Goal: Transaction & Acquisition: Download file/media

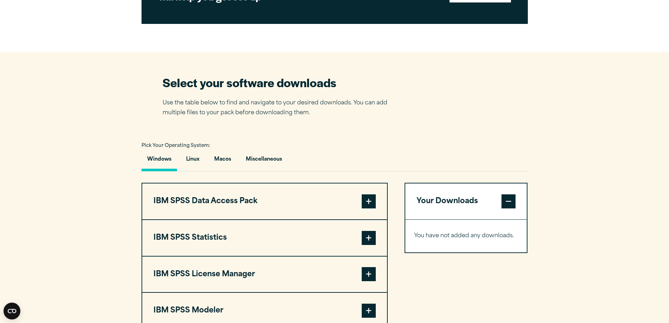
scroll to position [457, 0]
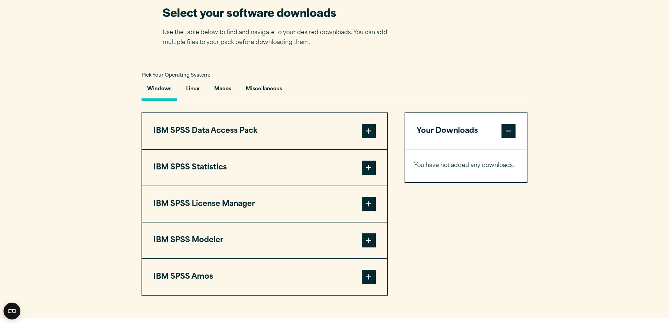
click at [369, 168] on span at bounding box center [369, 168] width 14 height 14
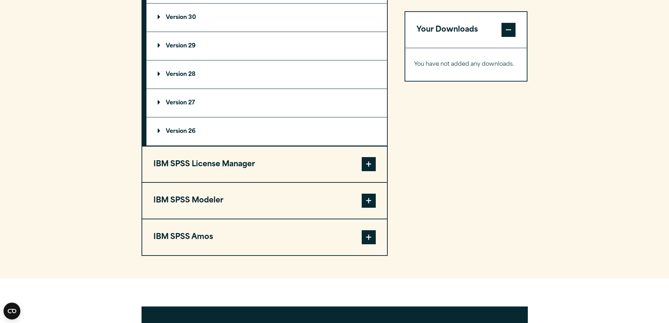
scroll to position [562, 0]
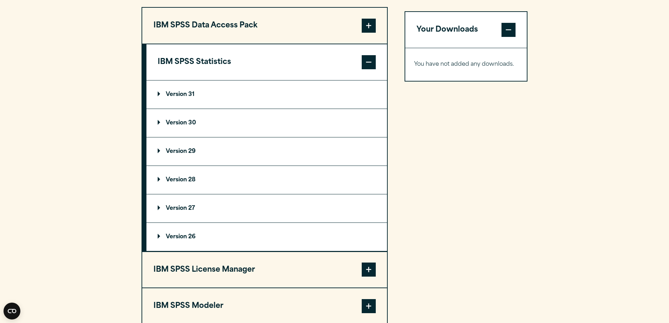
click at [156, 94] on summary "Version 31" at bounding box center [266, 94] width 241 height 28
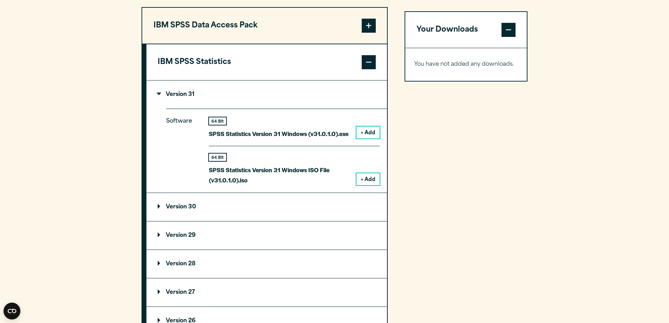
scroll to position [597, 0]
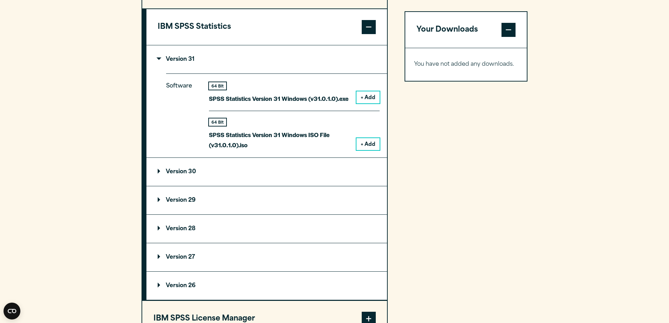
click at [156, 199] on summary "Version 29" at bounding box center [266, 200] width 241 height 28
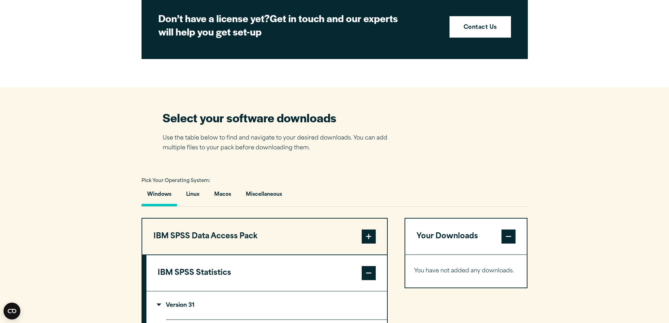
scroll to position [492, 0]
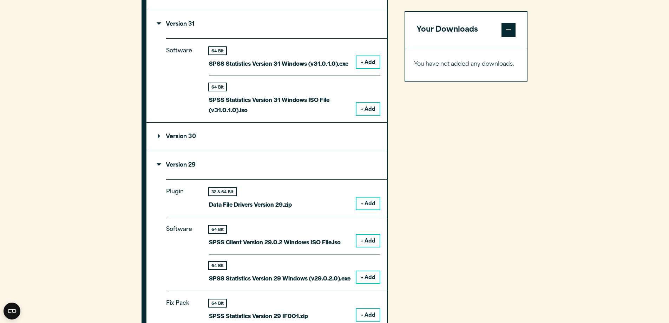
scroll to position [773, 0]
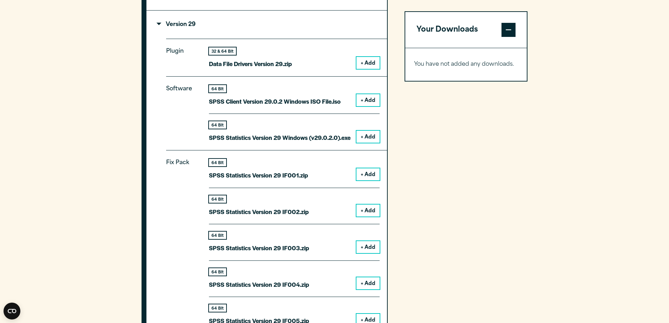
click at [512, 182] on div "Your Downloads You have not added any downloads. Download 0 Items" at bounding box center [466, 289] width 123 height 987
click at [550, 188] on section "Select your software downloads Use the table below to find and navigate to your…" at bounding box center [334, 236] width 669 height 1140
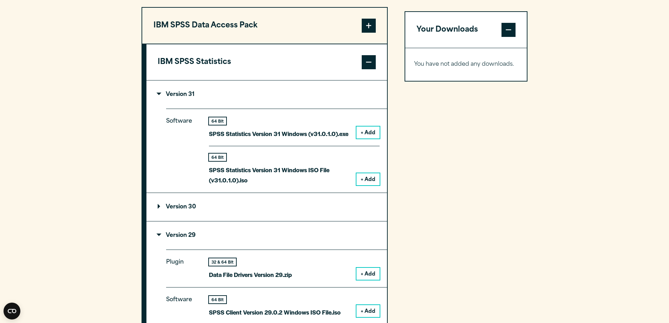
scroll to position [351, 0]
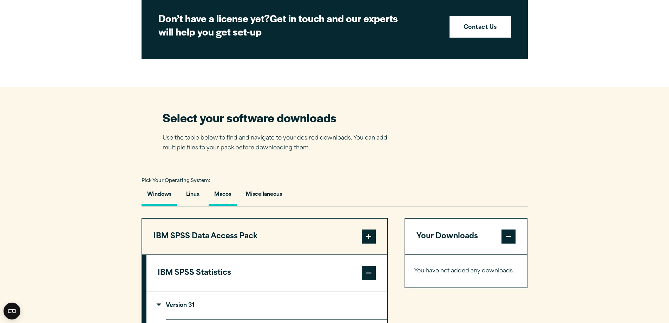
click at [217, 196] on button "Macos" at bounding box center [223, 196] width 28 height 20
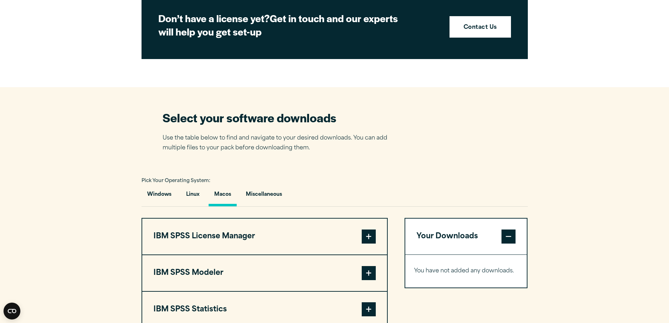
scroll to position [492, 0]
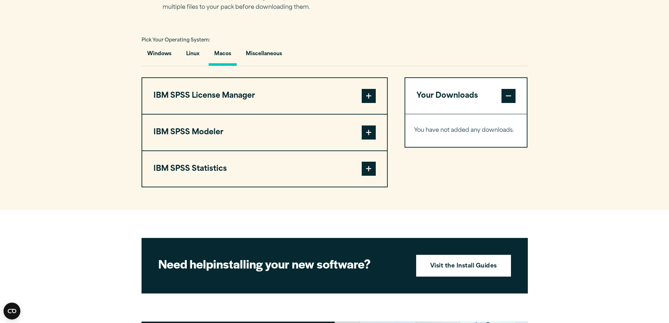
click at [373, 135] on span at bounding box center [369, 132] width 14 height 14
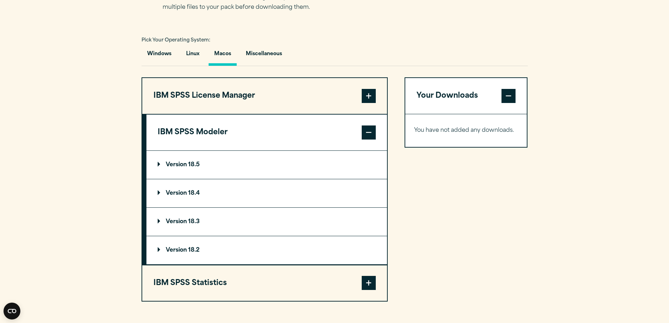
scroll to position [562, 0]
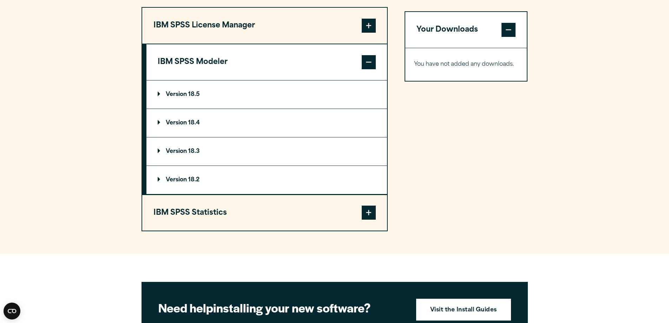
click at [367, 211] on span at bounding box center [369, 212] width 14 height 14
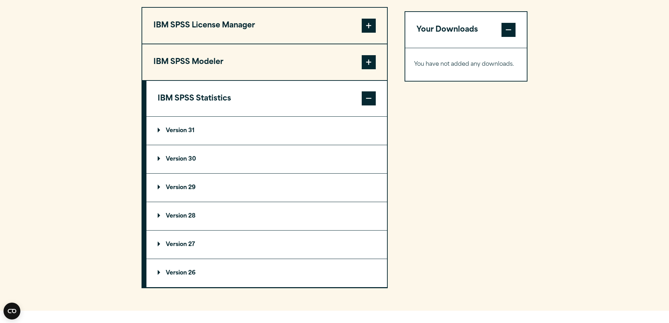
click at [156, 131] on summary "Version 31" at bounding box center [266, 131] width 241 height 28
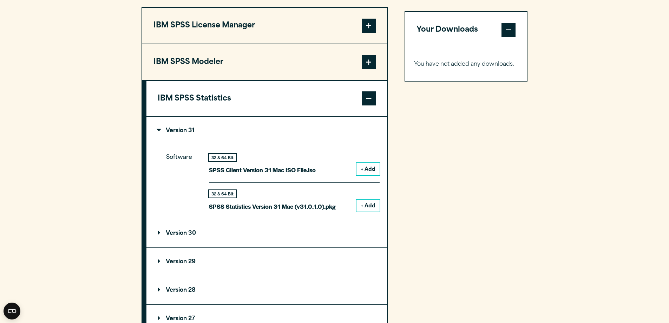
click at [371, 206] on button "+ Add" at bounding box center [367, 205] width 23 height 12
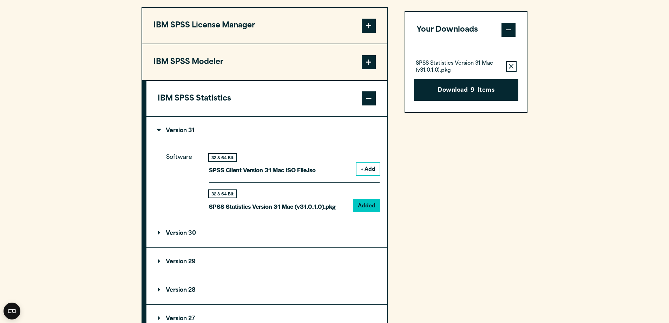
scroll to position [667, 0]
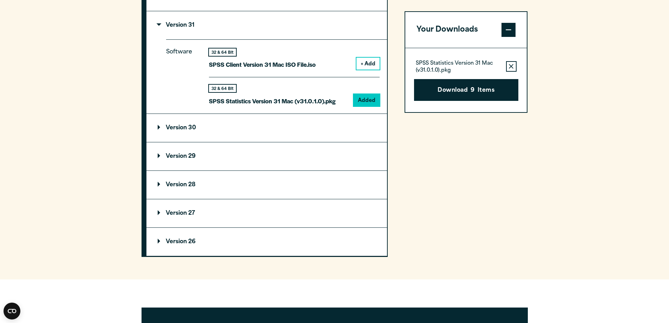
click at [512, 67] on icon "button" at bounding box center [511, 66] width 5 height 5
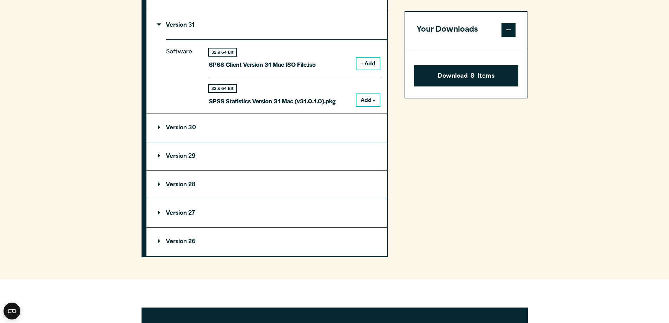
click at [159, 241] on p "Version 26" at bounding box center [177, 242] width 38 height 6
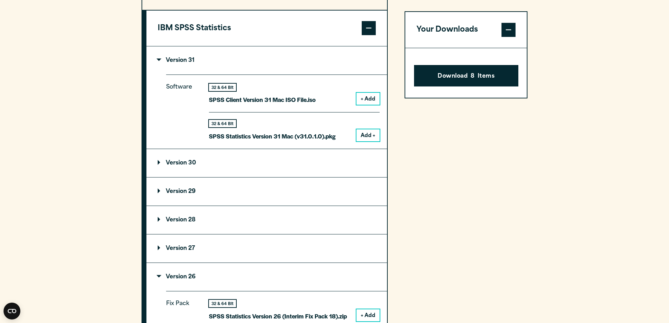
scroll to position [421, 0]
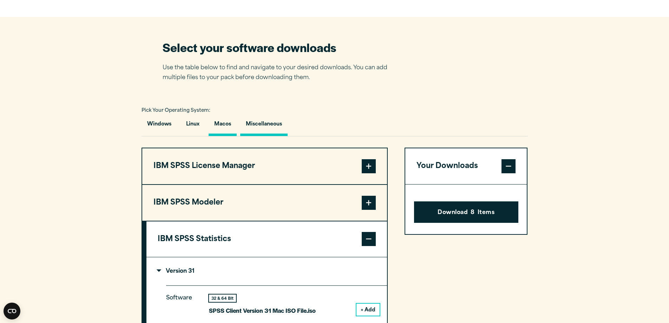
click at [257, 123] on button "Miscellaneous" at bounding box center [263, 126] width 47 height 20
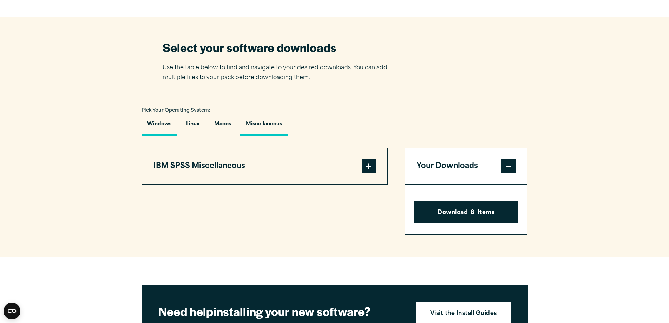
click at [158, 121] on button "Windows" at bounding box center [159, 126] width 35 height 20
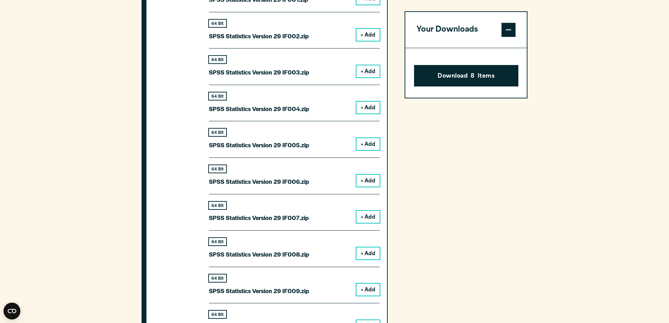
scroll to position [878, 0]
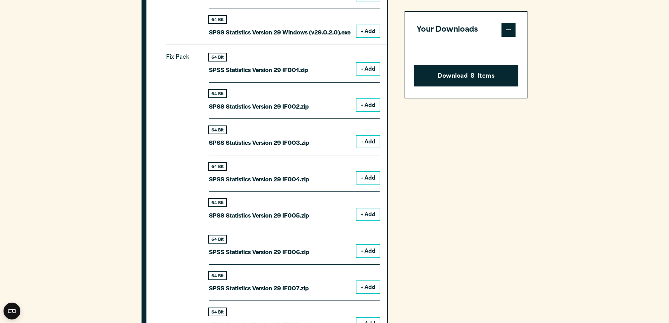
click at [508, 27] on span at bounding box center [509, 30] width 14 height 14
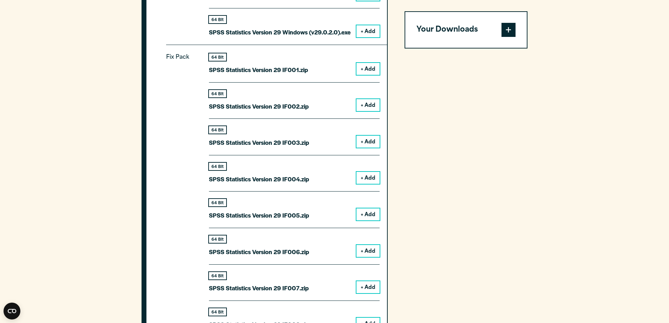
click at [509, 29] on span at bounding box center [509, 30] width 14 height 14
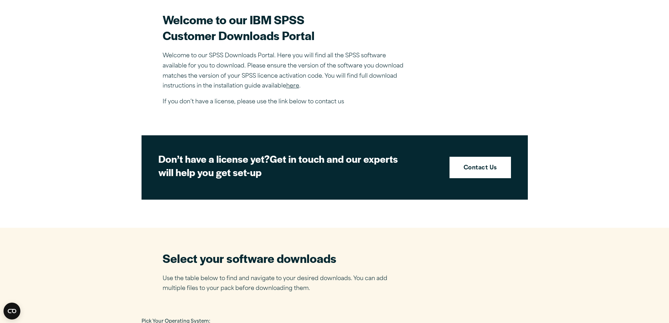
scroll to position [386, 0]
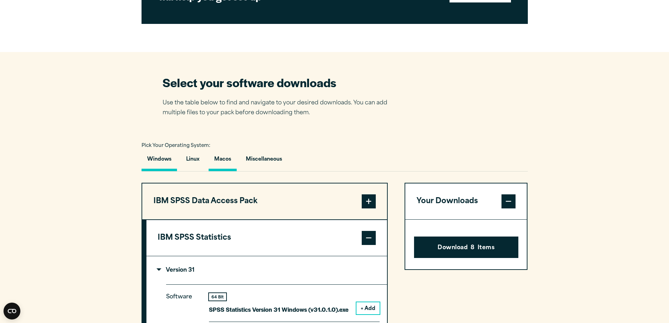
click at [224, 160] on button "Macos" at bounding box center [223, 161] width 28 height 20
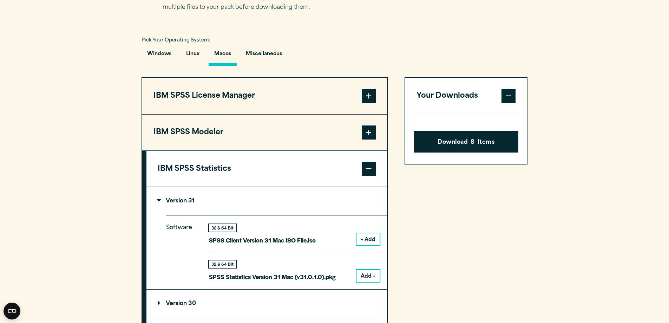
scroll to position [597, 0]
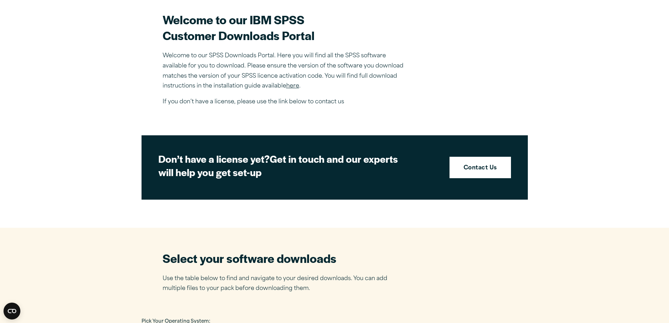
scroll to position [457, 0]
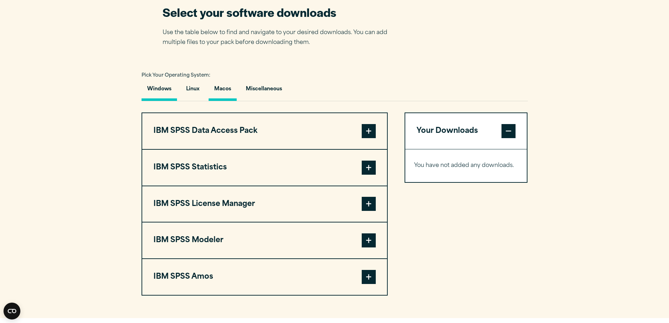
click at [221, 86] on button "Macos" at bounding box center [223, 91] width 28 height 20
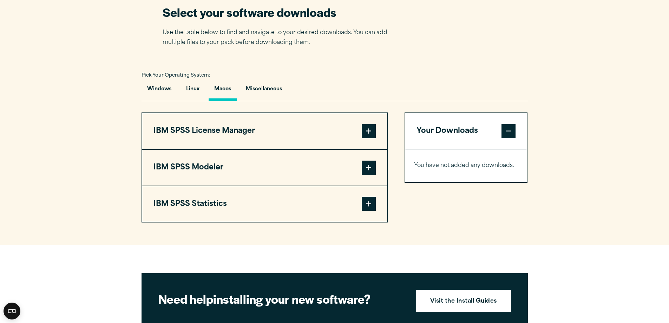
click at [369, 202] on span at bounding box center [369, 204] width 14 height 14
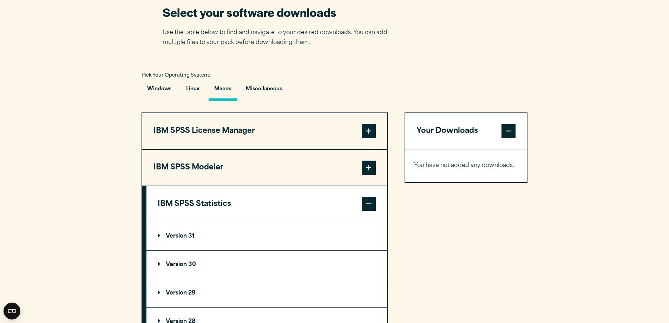
click at [156, 236] on summary "Version 31" at bounding box center [266, 236] width 241 height 28
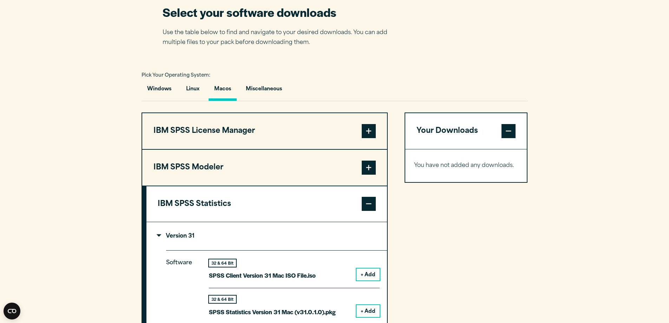
scroll to position [527, 0]
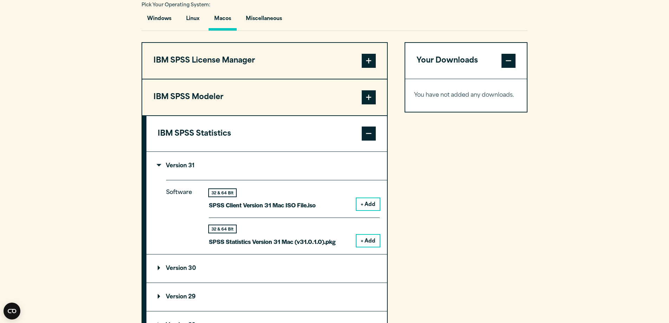
click at [370, 240] on button "+ Add" at bounding box center [367, 241] width 23 height 12
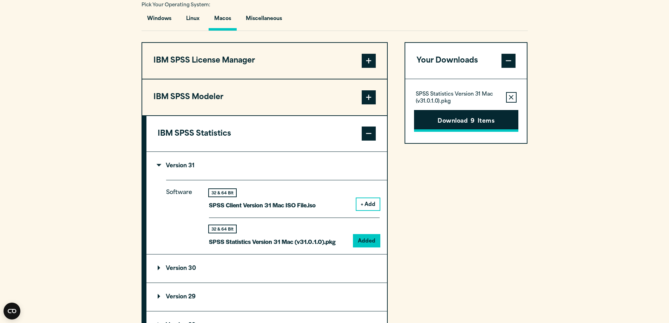
click at [495, 122] on button "Download 9 Items" at bounding box center [466, 121] width 104 height 22
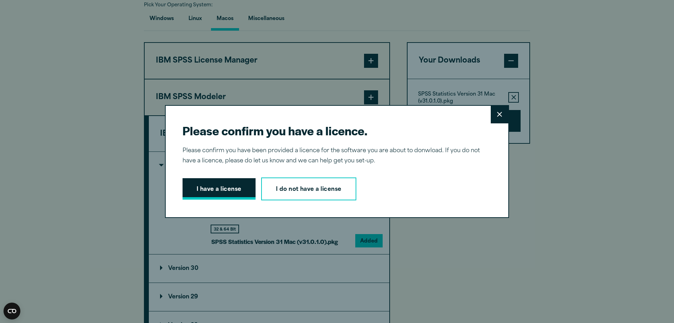
click at [220, 188] on button "I have a license" at bounding box center [219, 189] width 73 height 22
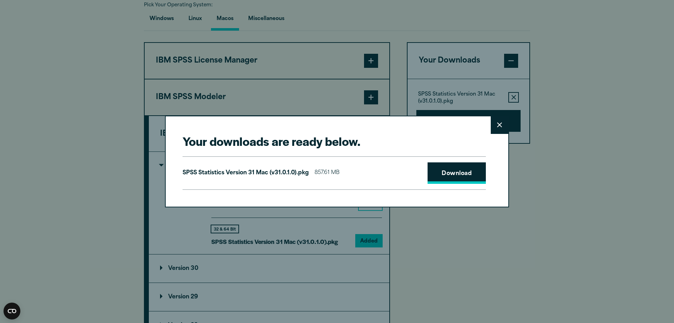
click at [448, 173] on link "Download" at bounding box center [457, 173] width 58 height 22
click at [28, 49] on div "Your downloads are ready below. Close SPSS Statistics Version 31 Mac (v31.0.1.0…" at bounding box center [337, 161] width 674 height 323
